Goal: Task Accomplishment & Management: Manage account settings

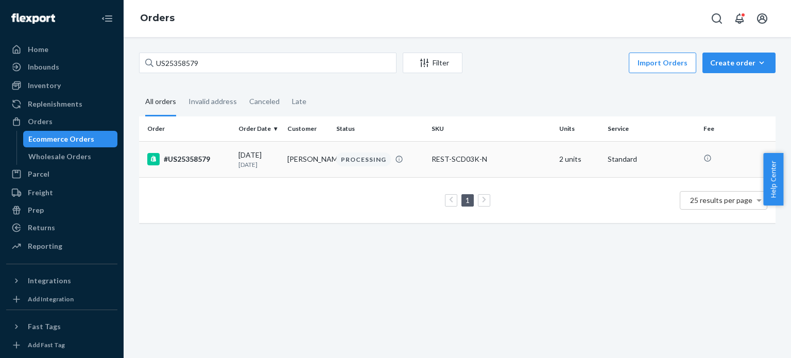
type input "US25358579"
click at [192, 160] on div "#US25358579" at bounding box center [188, 159] width 83 height 12
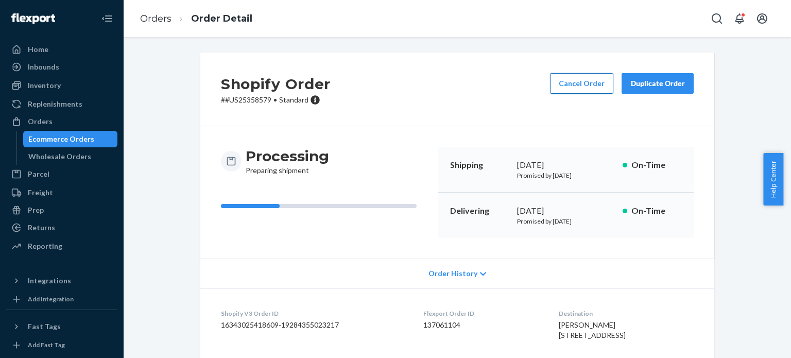
click at [564, 87] on button "Cancel Order" at bounding box center [581, 83] width 63 height 21
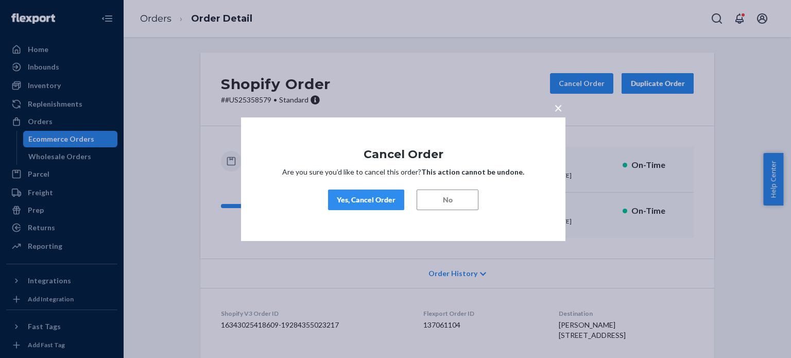
click at [385, 203] on div "Yes, Cancel Order" at bounding box center [366, 200] width 59 height 10
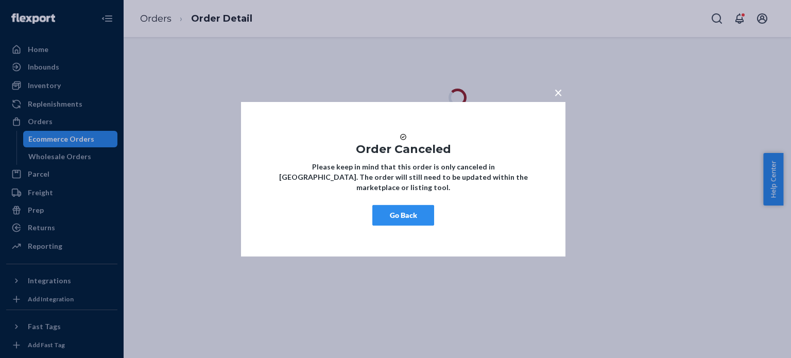
click at [402, 226] on button "Go Back" at bounding box center [403, 215] width 62 height 21
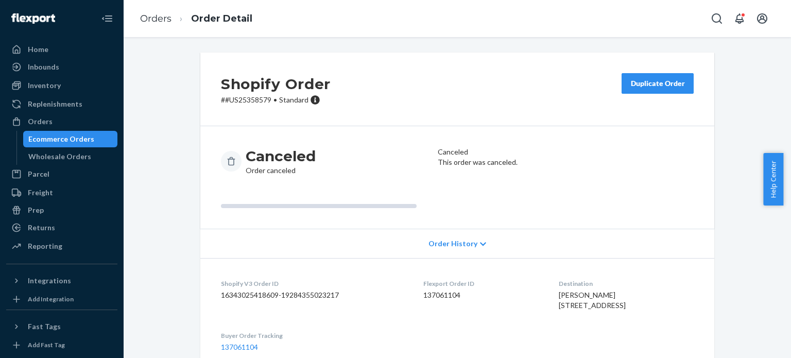
click at [453, 61] on div "Shopify Order # #US25358579 • Standard Duplicate Order" at bounding box center [457, 90] width 514 height 74
click at [164, 18] on link "Orders" at bounding box center [155, 18] width 31 height 11
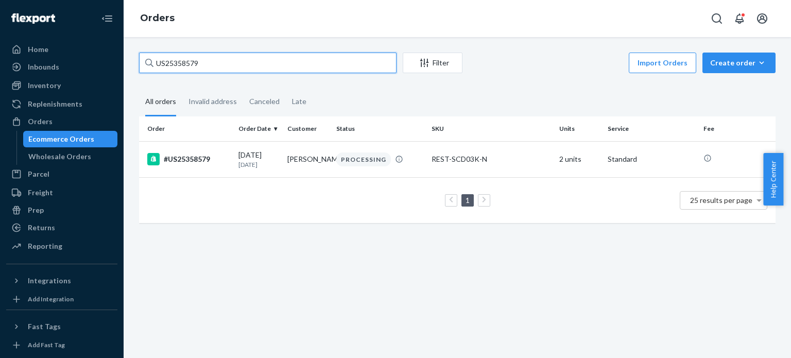
click at [179, 63] on input "US25358579" at bounding box center [267, 63] width 257 height 21
paste input "111-9694466-5129826"
type input "111-9694466-5129826"
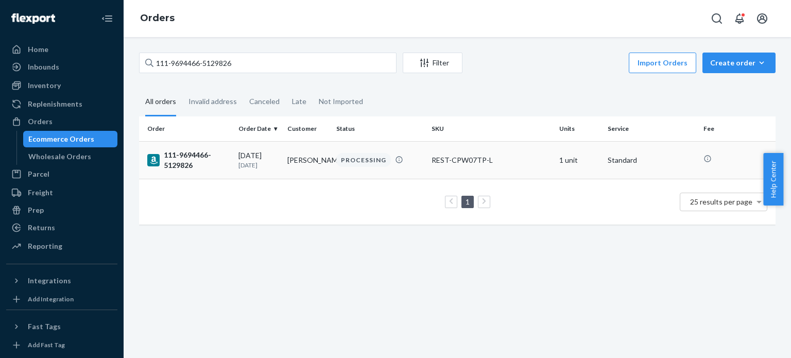
click at [185, 165] on div "111-9694466-5129826" at bounding box center [188, 160] width 83 height 21
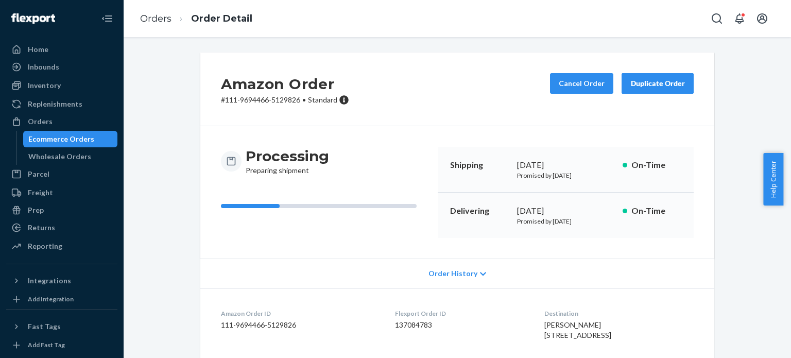
click at [451, 108] on div "Amazon Order # 111-9694466-5129826 • Standard Cancel Order Duplicate Order" at bounding box center [457, 90] width 514 height 74
